Goal: Task Accomplishment & Management: Complete application form

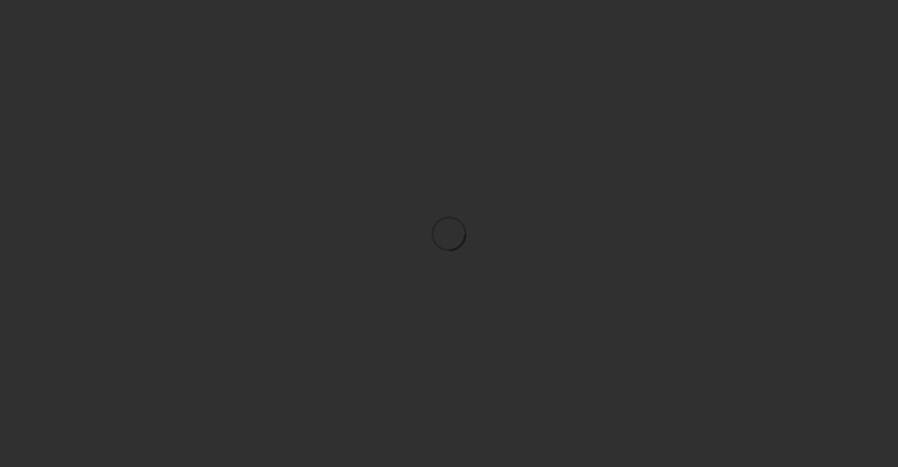
click at [521, 146] on div at bounding box center [449, 233] width 898 height 467
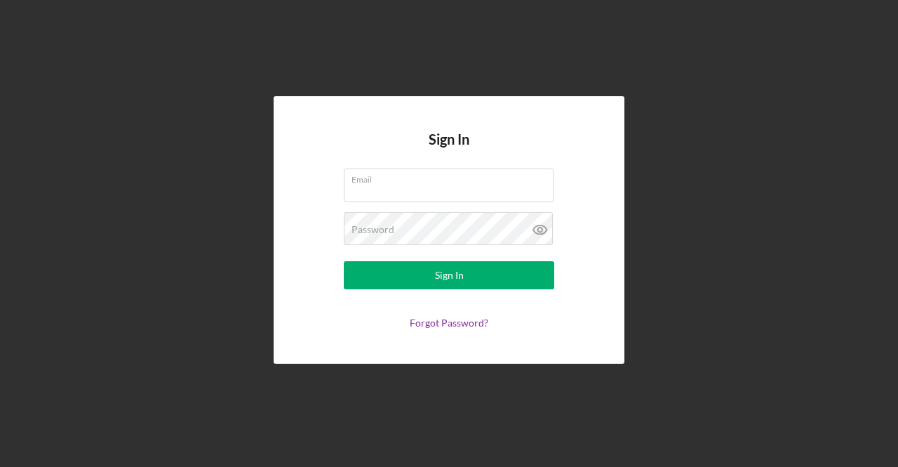
type input "[EMAIL_ADDRESS][DOMAIN_NAME]"
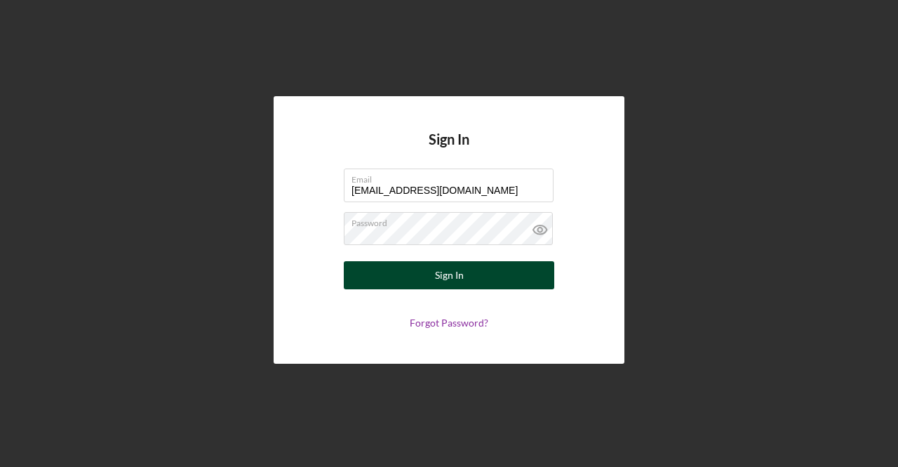
click at [434, 271] on button "Sign In" at bounding box center [449, 275] width 211 height 28
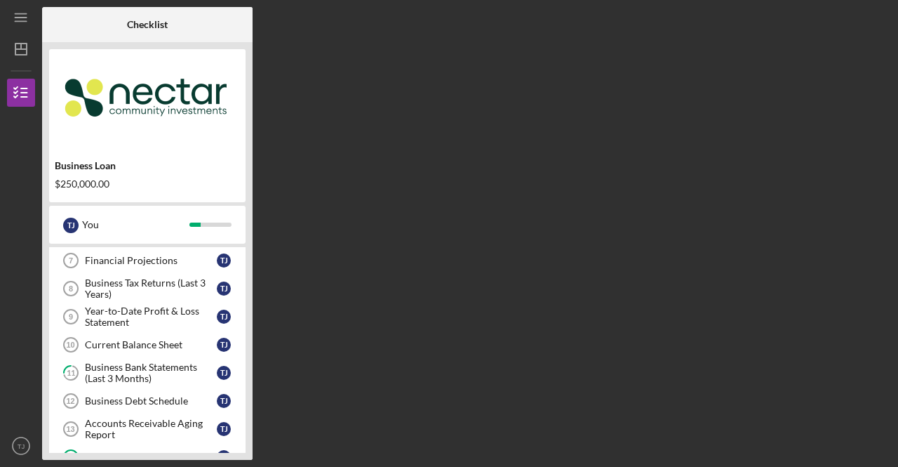
scroll to position [199, 0]
click at [158, 259] on div "Financial Projections" at bounding box center [151, 259] width 132 height 11
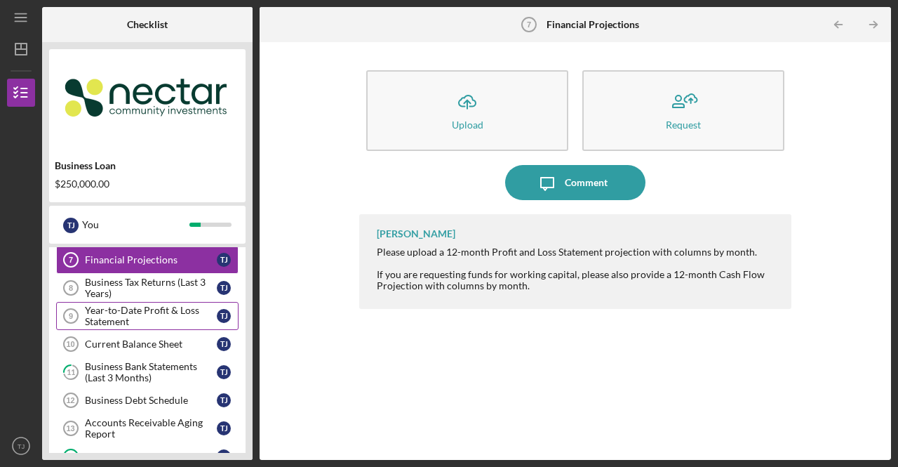
click at [112, 312] on div "Year-to-Date Profit & Loss Statement" at bounding box center [151, 316] width 132 height 22
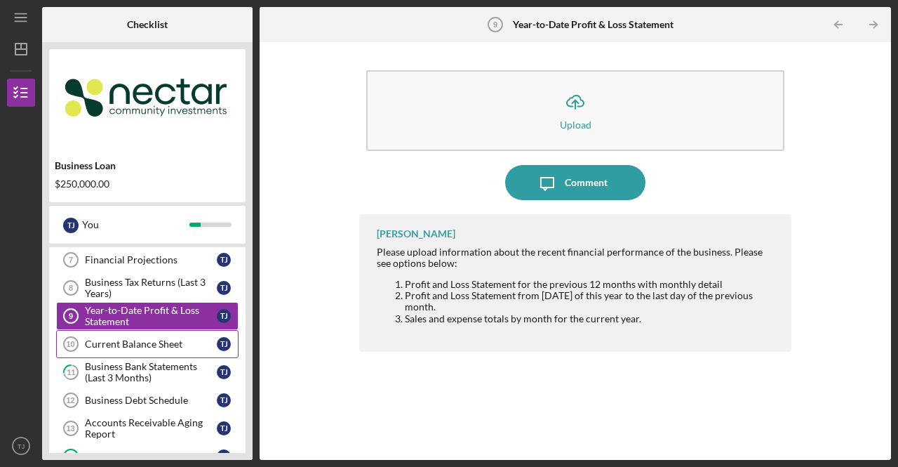
click at [121, 338] on div "Current Balance Sheet" at bounding box center [151, 343] width 132 height 11
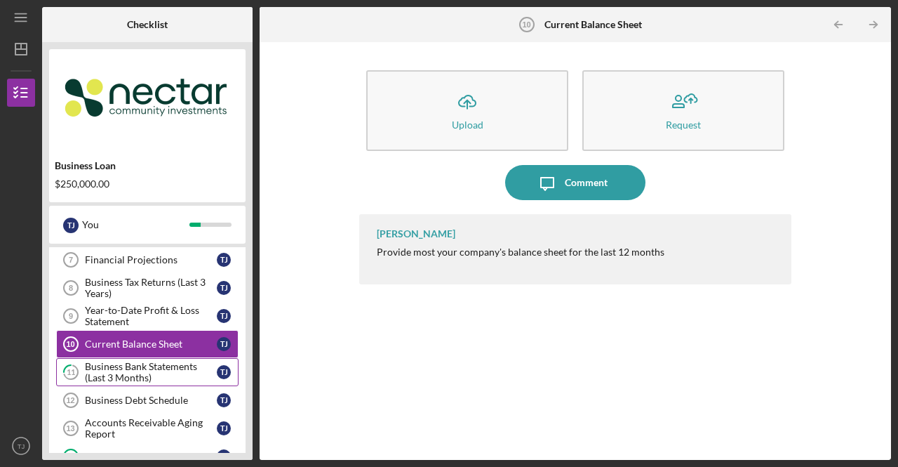
click at [119, 364] on div "Business Bank Statements (Last 3 Months)" at bounding box center [151, 372] width 132 height 22
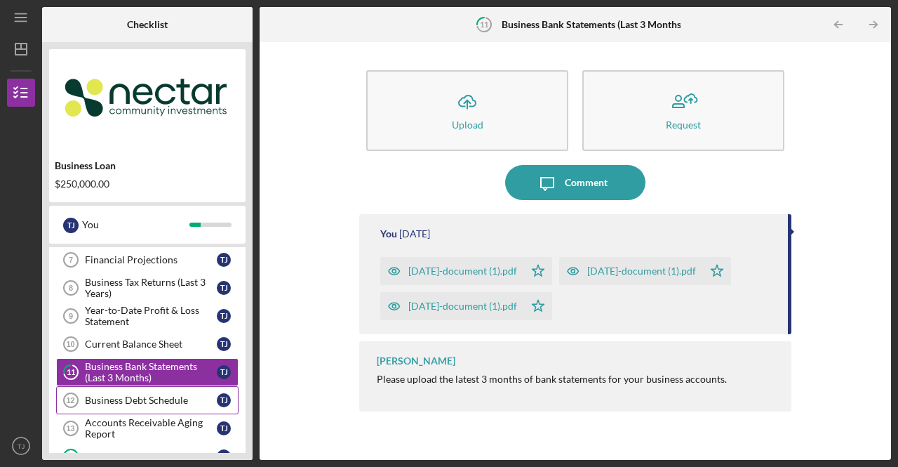
click at [132, 394] on div "Business Debt Schedule" at bounding box center [151, 399] width 132 height 11
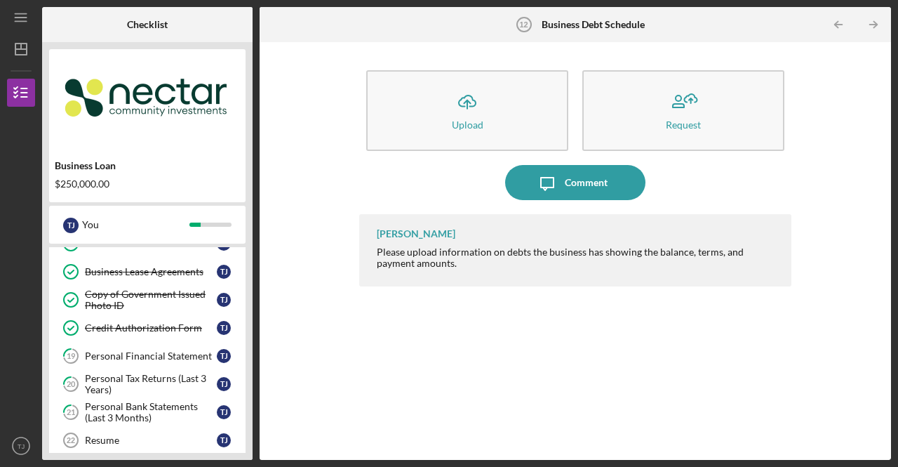
scroll to position [441, 0]
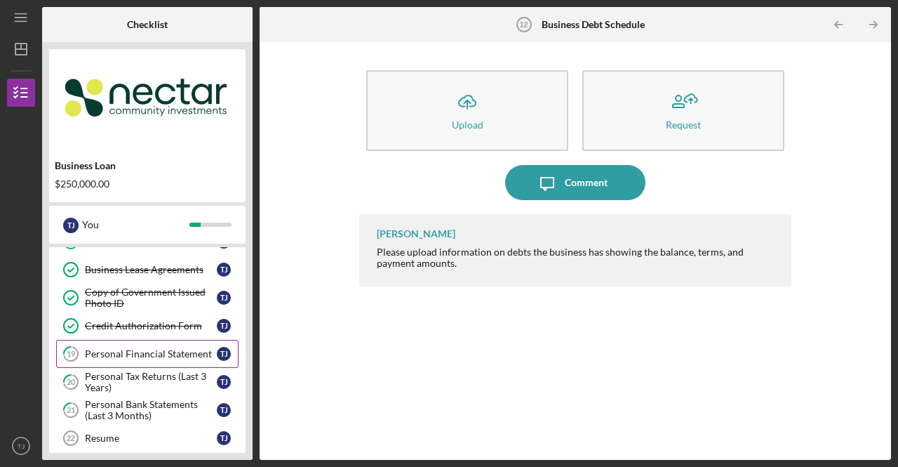
click at [140, 348] on div "Personal Financial Statement" at bounding box center [151, 353] width 132 height 11
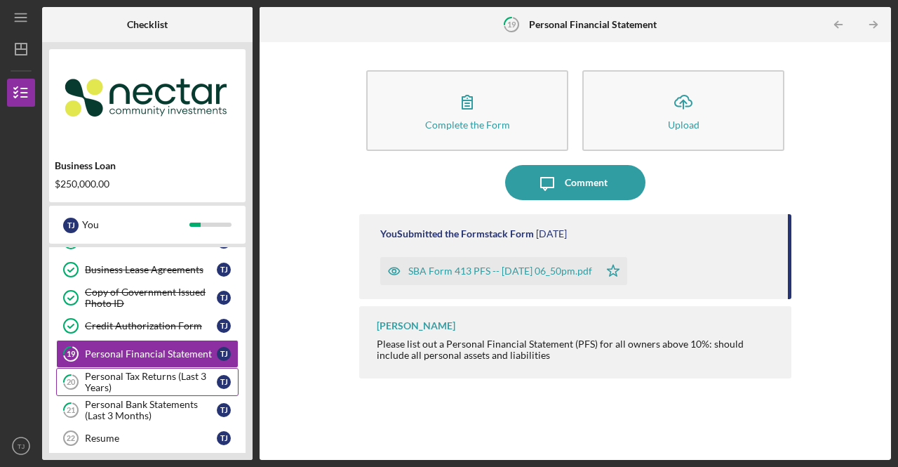
click at [143, 371] on div "Personal Tax Returns (Last 3 Years)" at bounding box center [151, 382] width 132 height 22
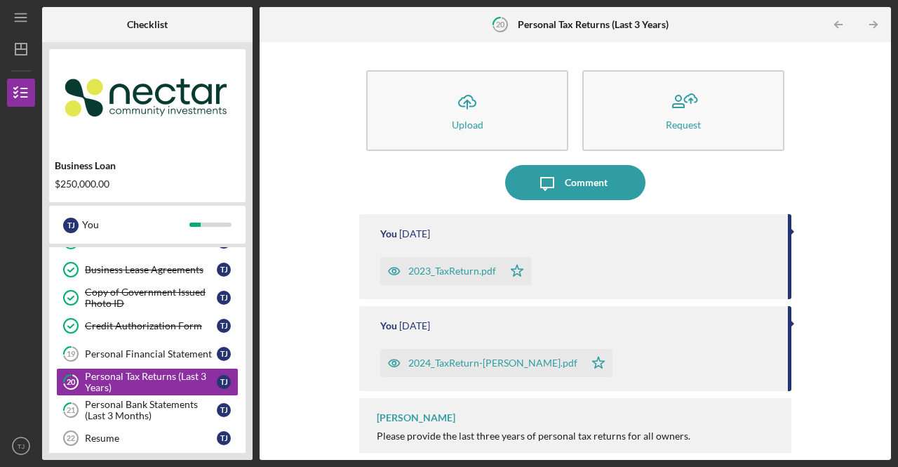
scroll to position [15, 0]
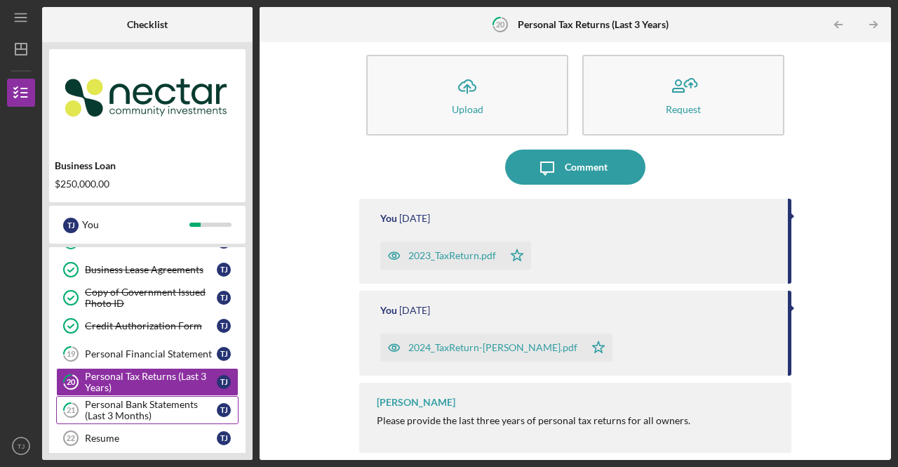
click at [142, 399] on div "Personal Bank Statements (Last 3 Months)" at bounding box center [151, 410] width 132 height 22
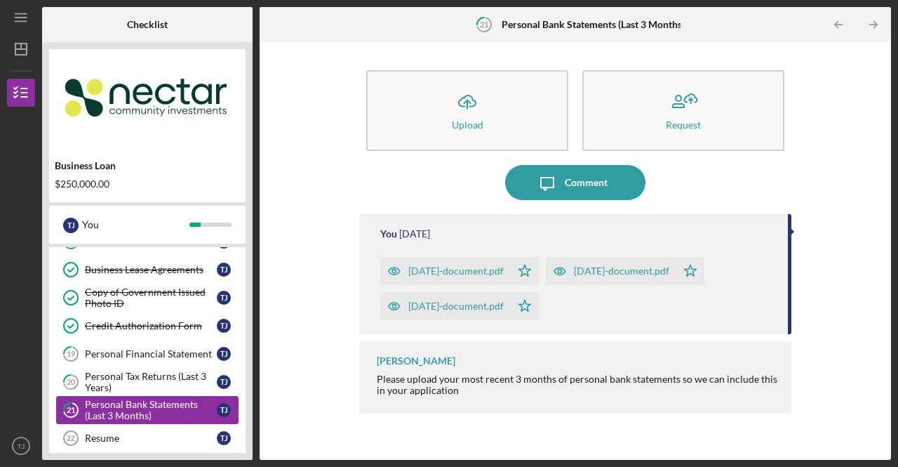
scroll to position [577, 0]
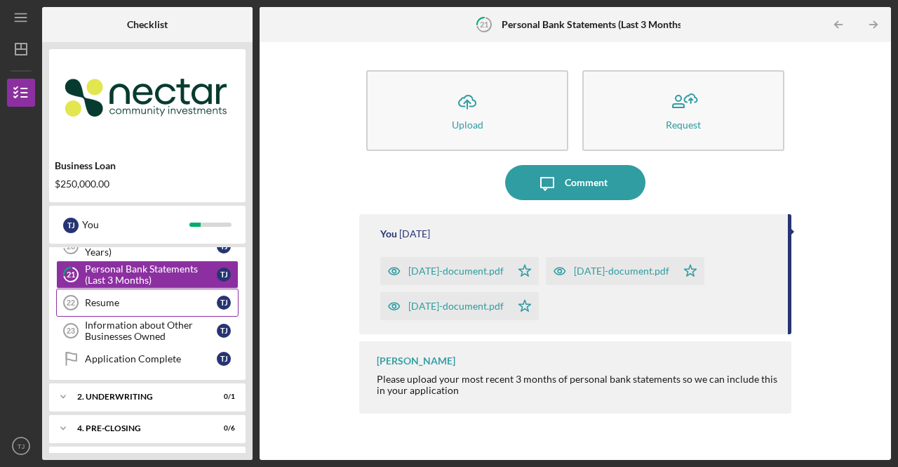
click at [122, 297] on div "Resume" at bounding box center [151, 302] width 132 height 11
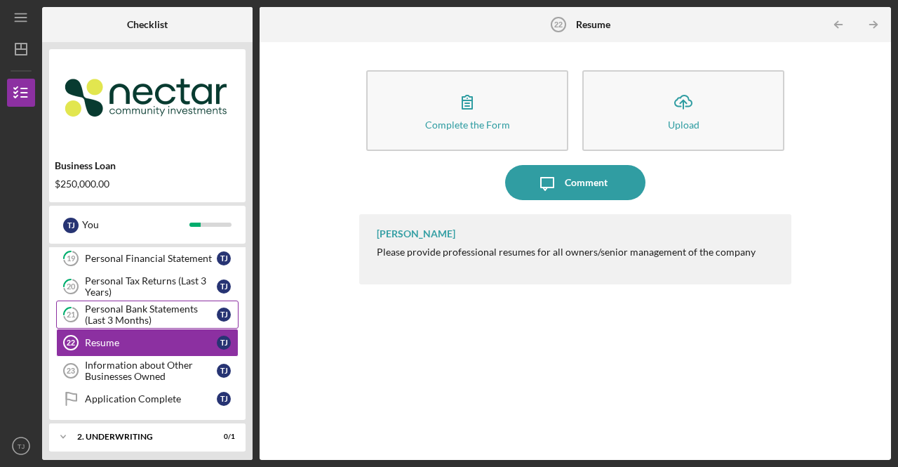
scroll to position [542, 0]
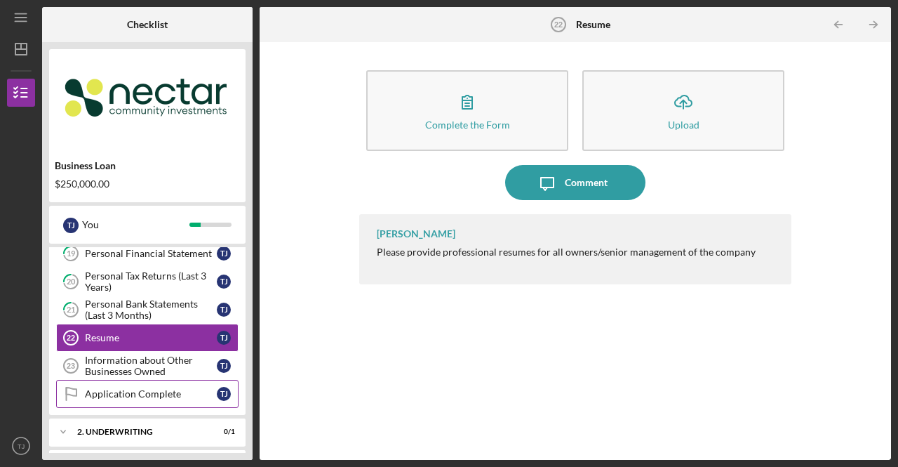
click at [161, 388] on div "Application Complete" at bounding box center [151, 393] width 132 height 11
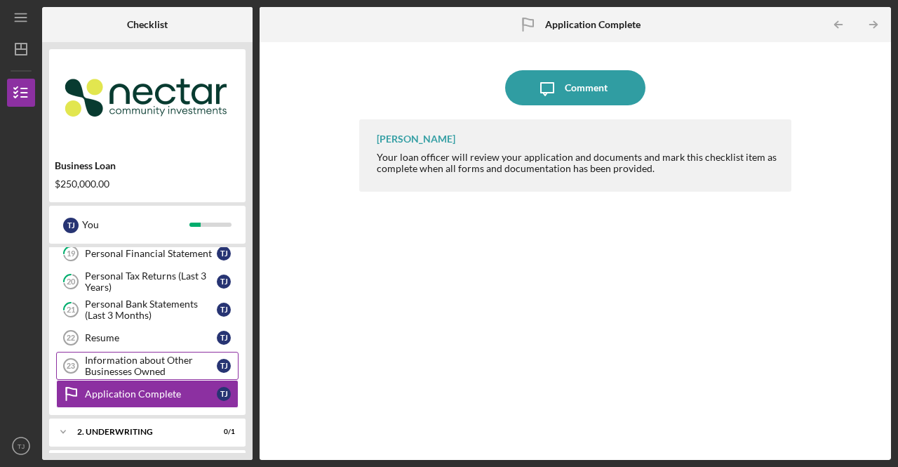
click at [159, 356] on div "Information about Other Businesses Owned" at bounding box center [151, 365] width 132 height 22
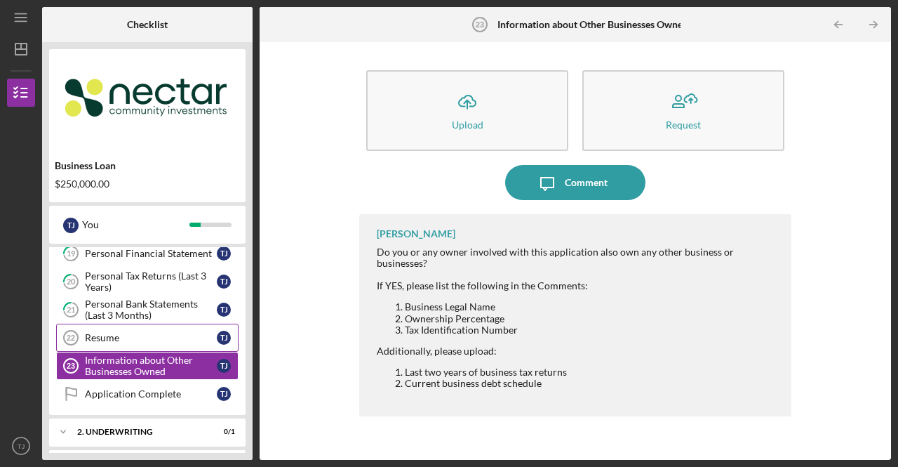
click at [158, 332] on div "Resume" at bounding box center [151, 337] width 132 height 11
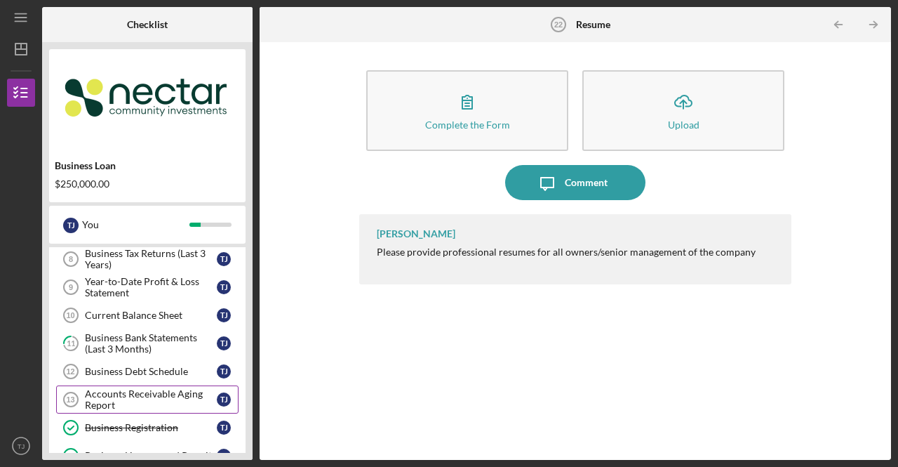
scroll to position [213, 0]
